Goal: Transaction & Acquisition: Book appointment/travel/reservation

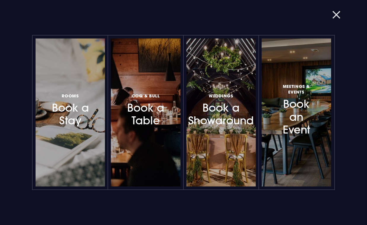
click at [336, 14] on button "button" at bounding box center [339, 15] width 15 height 6
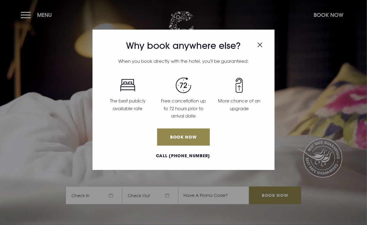
click at [89, 196] on div "Why book anywhere else? When you book directly with the hotel, you'll be guaran…" at bounding box center [183, 112] width 367 height 225
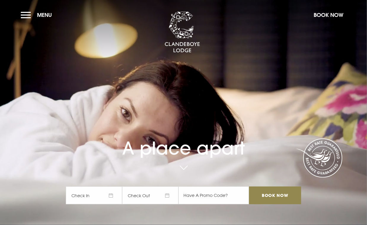
click at [94, 195] on span "Check In" at bounding box center [94, 196] width 56 height 18
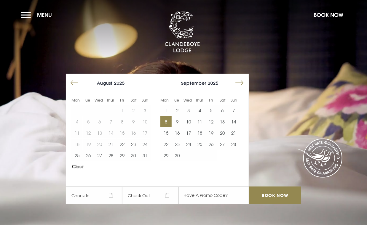
click at [165, 120] on button "8" at bounding box center [165, 121] width 11 height 11
click at [190, 120] on button "10" at bounding box center [188, 121] width 11 height 11
click at [279, 71] on video "Your browser does not support the video tag." at bounding box center [183, 112] width 402 height 225
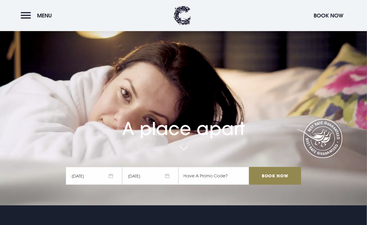
scroll to position [30, 0]
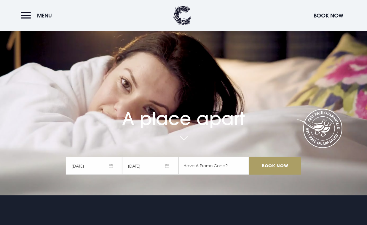
click at [273, 167] on input "Book Now" at bounding box center [275, 166] width 52 height 18
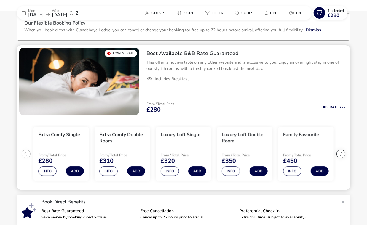
scroll to position [33, 0]
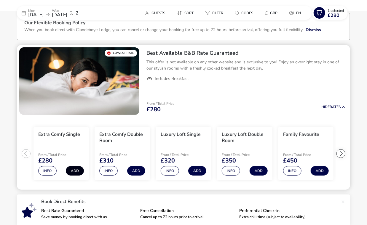
click at [77, 171] on button "Add" at bounding box center [75, 170] width 18 height 9
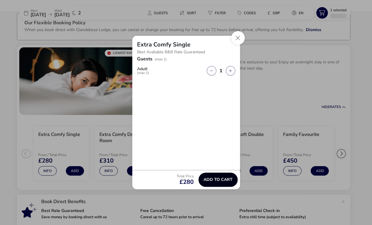
click at [211, 180] on span "Add to cart" at bounding box center [217, 180] width 29 height 4
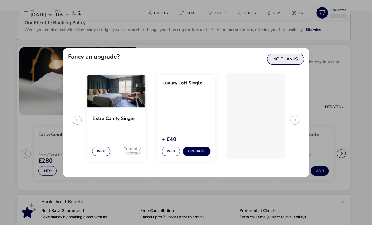
click at [295, 57] on button "No Thanks" at bounding box center [285, 59] width 37 height 11
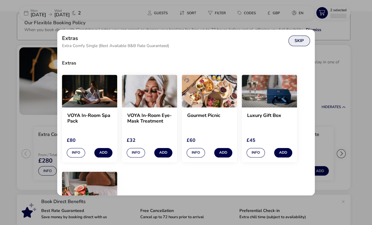
click at [298, 39] on button "Skip" at bounding box center [299, 41] width 22 height 11
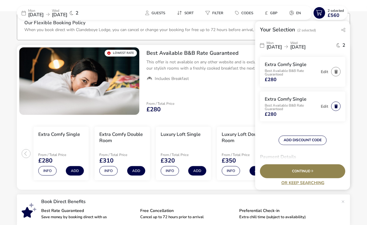
click at [334, 103] on button "button" at bounding box center [335, 106] width 9 height 9
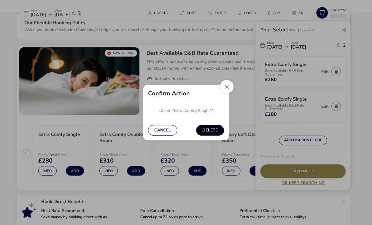
click at [215, 129] on button "Delete" at bounding box center [210, 130] width 28 height 11
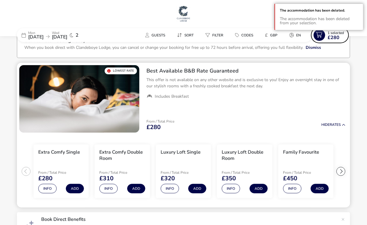
scroll to position [0, 0]
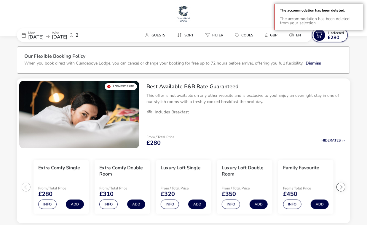
click at [335, 35] on span "£280" at bounding box center [333, 37] width 12 height 5
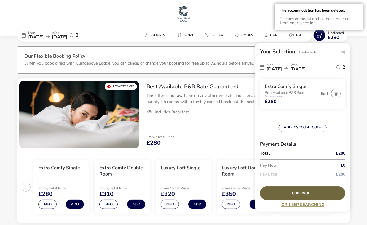
click at [311, 194] on div "Continue" at bounding box center [302, 193] width 85 height 14
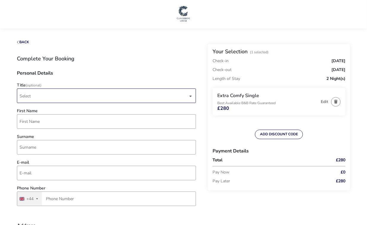
click at [32, 94] on span "Select" at bounding box center [104, 96] width 168 height 14
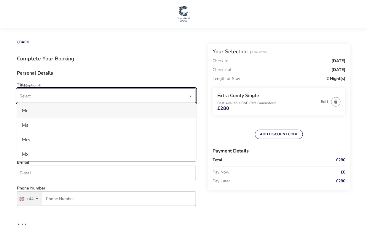
click at [35, 115] on li "Mr" at bounding box center [106, 110] width 179 height 15
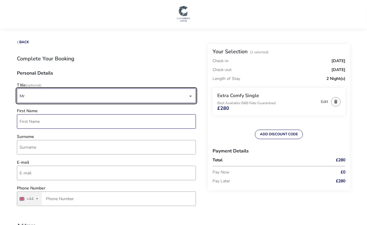
click at [35, 115] on input "First Name" at bounding box center [106, 121] width 179 height 15
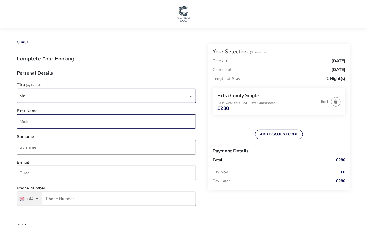
type input "[PERSON_NAME]"
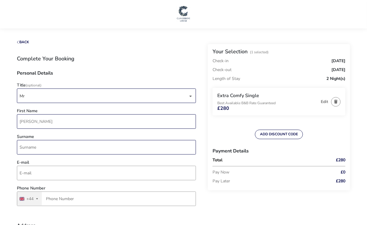
type input "[PERSON_NAME]"
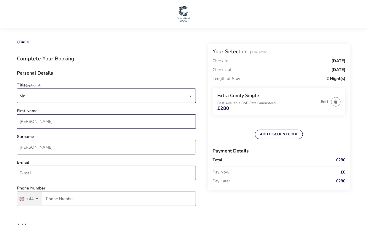
type input "[EMAIL_ADDRESS][DOMAIN_NAME]"
type input "28 9560 7000"
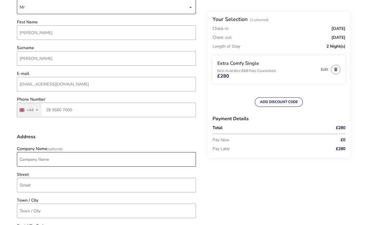
scroll to position [148, 0]
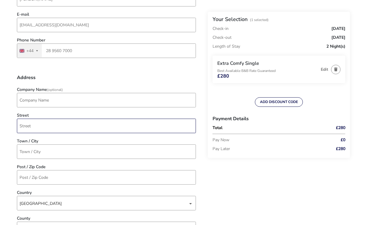
click at [95, 129] on input "Street" at bounding box center [106, 126] width 179 height 15
type input "[STREET_ADDRESS]"
type input "[GEOGRAPHIC_DATA]"
type input "BT12 5DR"
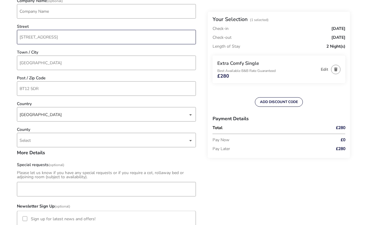
scroll to position [267, 0]
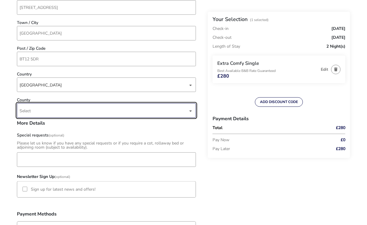
click at [78, 107] on span "Select" at bounding box center [104, 111] width 168 height 14
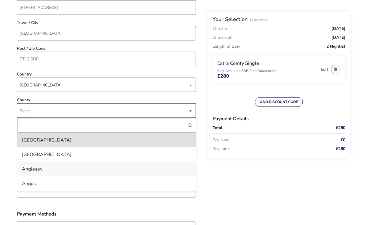
scroll to position [30, 0]
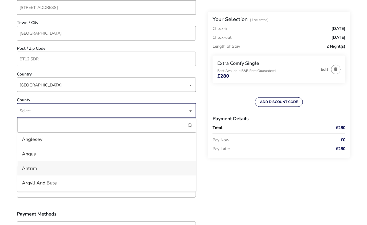
click at [64, 172] on li "Antrim" at bounding box center [106, 168] width 179 height 15
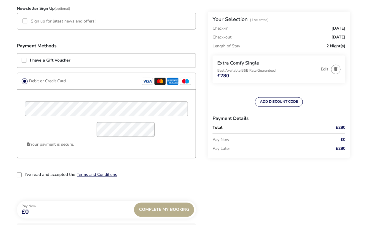
scroll to position [444, 0]
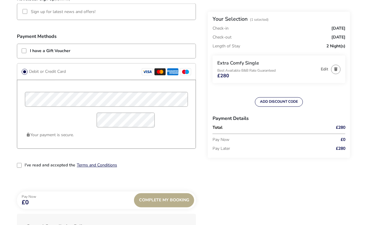
click at [314, 102] on div "ADD DISCOUNT CODE" at bounding box center [279, 101] width 139 height 9
click at [20, 165] on div "2-term_condi" at bounding box center [19, 165] width 5 height 5
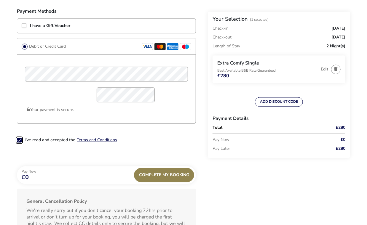
scroll to position [504, 0]
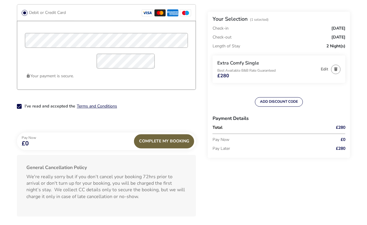
click at [164, 141] on div "Complete My Booking" at bounding box center [164, 141] width 60 height 14
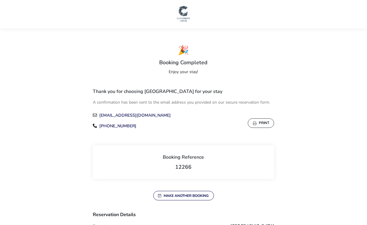
click at [185, 167] on span "12266" at bounding box center [183, 167] width 16 height 7
copy span "12266"
